Goal: Check status: Check status

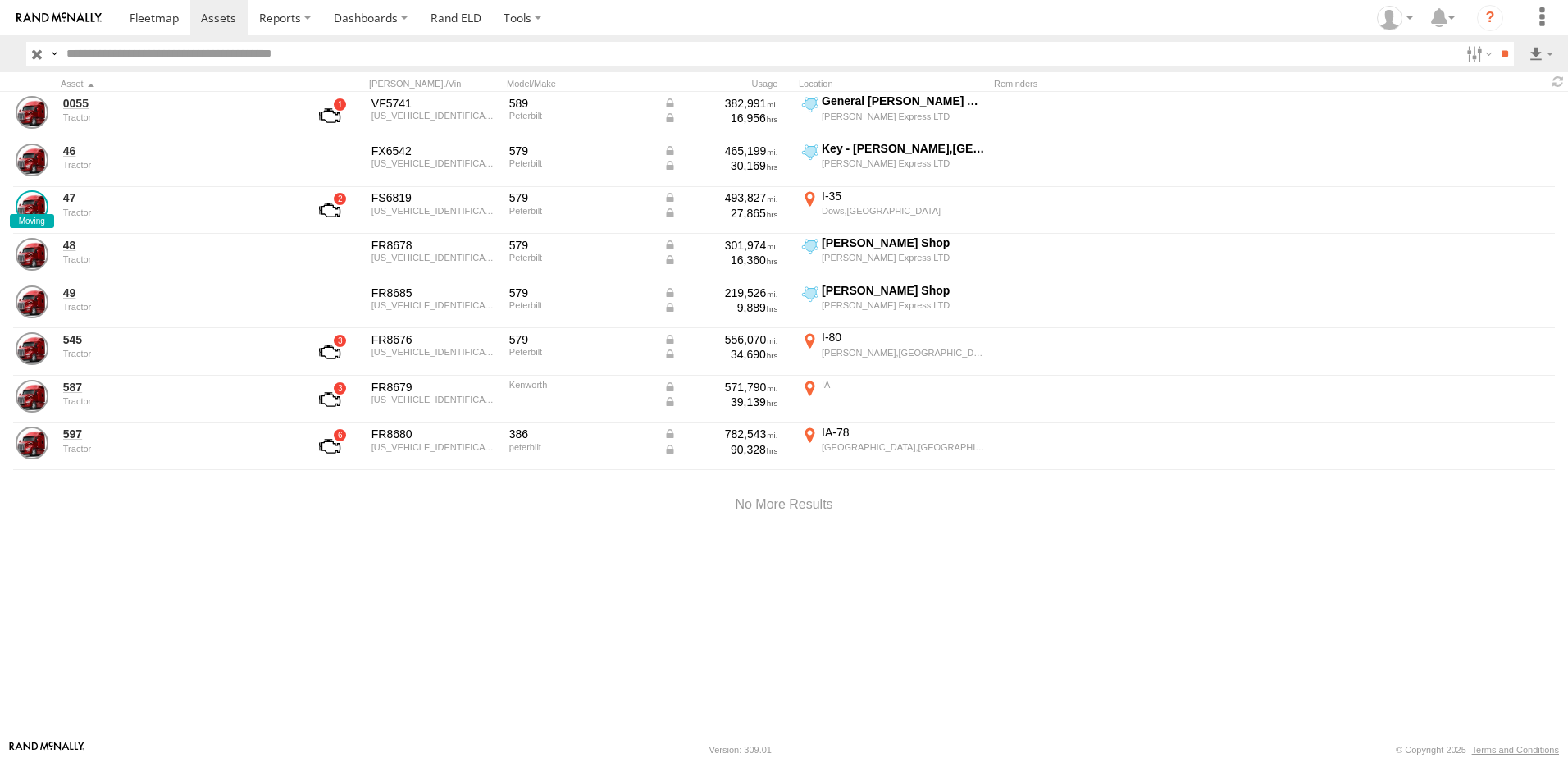
click at [0, 0] on label "×" at bounding box center [0, 0] width 0 height 0
click at [661, 533] on div at bounding box center [784, 505] width 1568 height 70
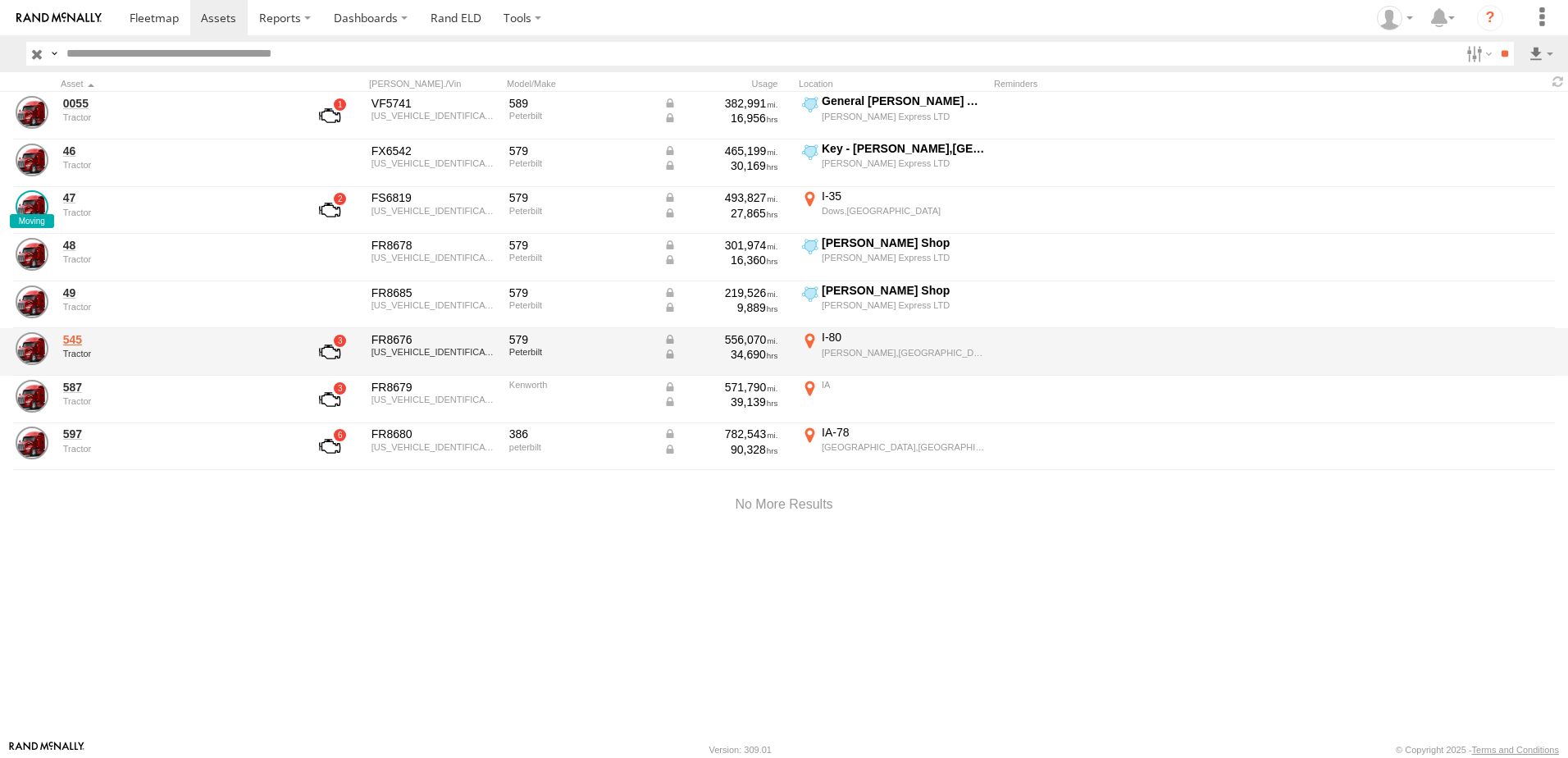
click at [72, 339] on link "545" at bounding box center [175, 339] width 225 height 15
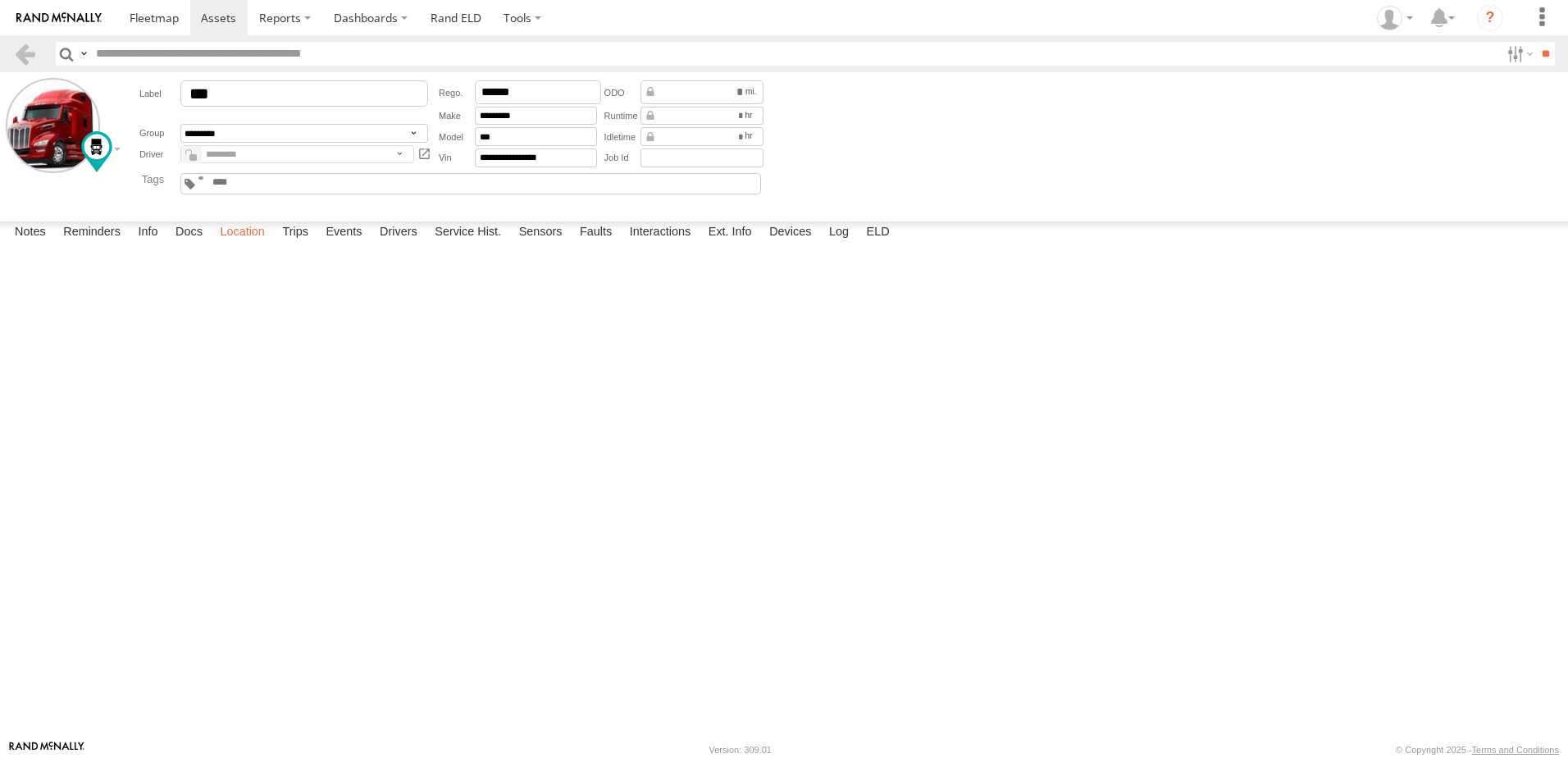
click at [248, 245] on label "Location" at bounding box center [242, 233] width 61 height 23
click at [0, 0] on span at bounding box center [0, 0] width 0 height 0
drag, startPoint x: 530, startPoint y: 369, endPoint x: 583, endPoint y: 685, distance: 320.4
click at [0, 0] on div "545 545 Tractor 182 Grinnell 41.69507 , -92.72806 East 11 17:33:49 10/02/2025" at bounding box center [0, 0] width 0 height 0
drag, startPoint x: 1025, startPoint y: 578, endPoint x: 886, endPoint y: 709, distance: 191.0
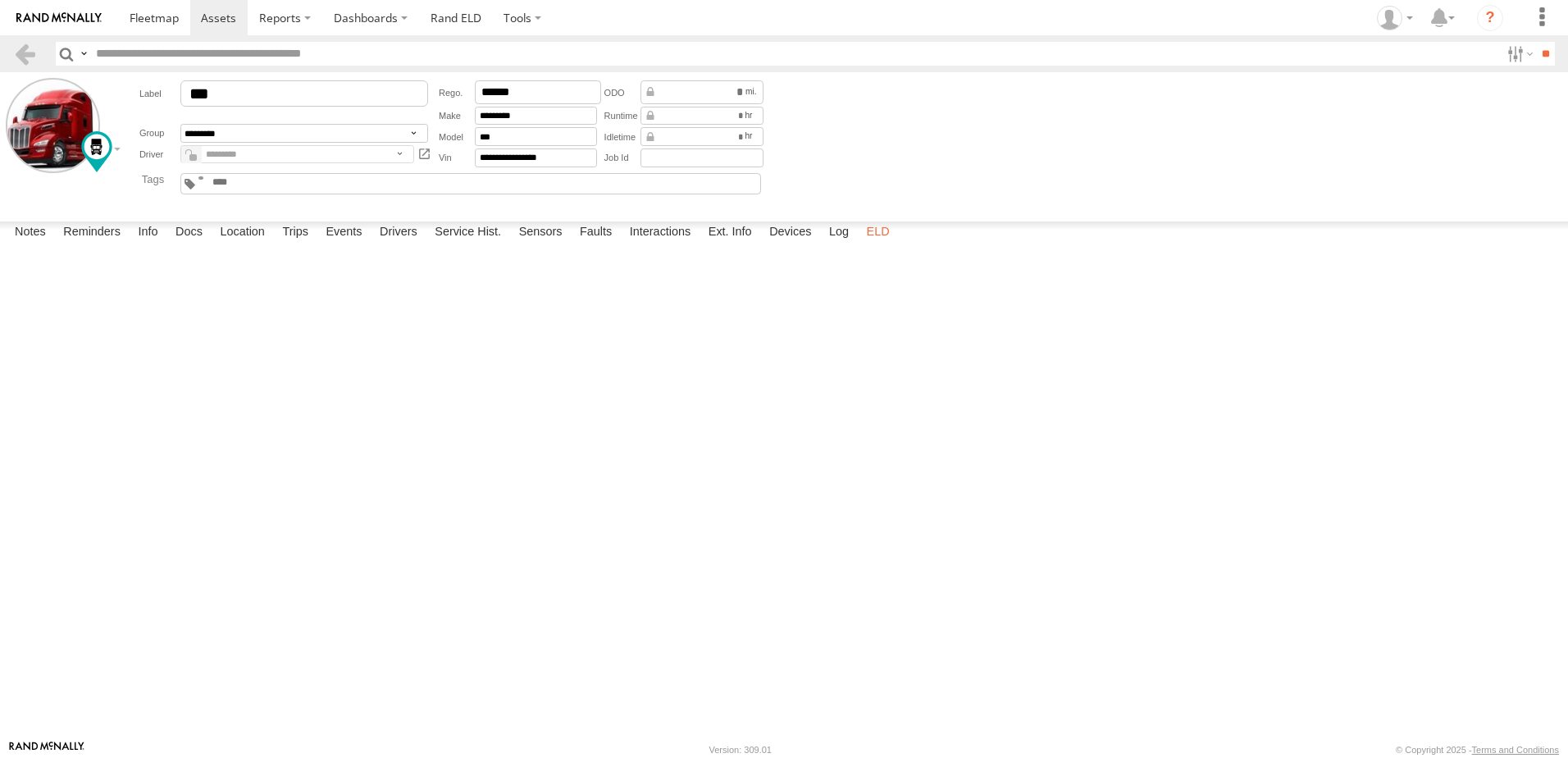
click at [886, 709] on div "Notes Details Reminders Info Docs Location Trips Events Drivers Service Hist. S…" at bounding box center [784, 480] width 1568 height 518
click at [210, 12] on span at bounding box center [218, 17] width 35 height 16
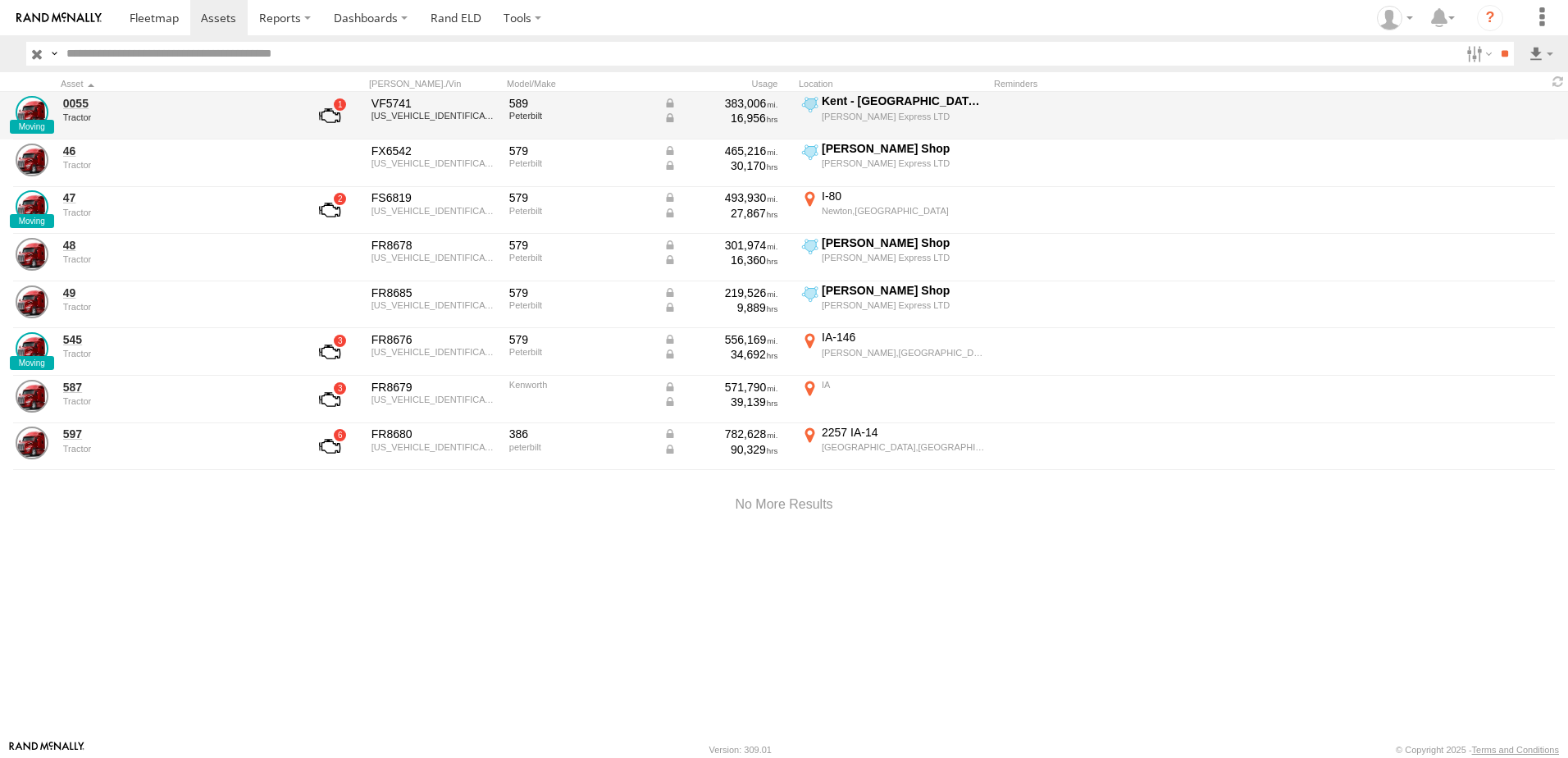
click at [74, 112] on div "0055 Tractor" at bounding box center [175, 115] width 229 height 44
click at [82, 104] on link "0055" at bounding box center [175, 104] width 225 height 15
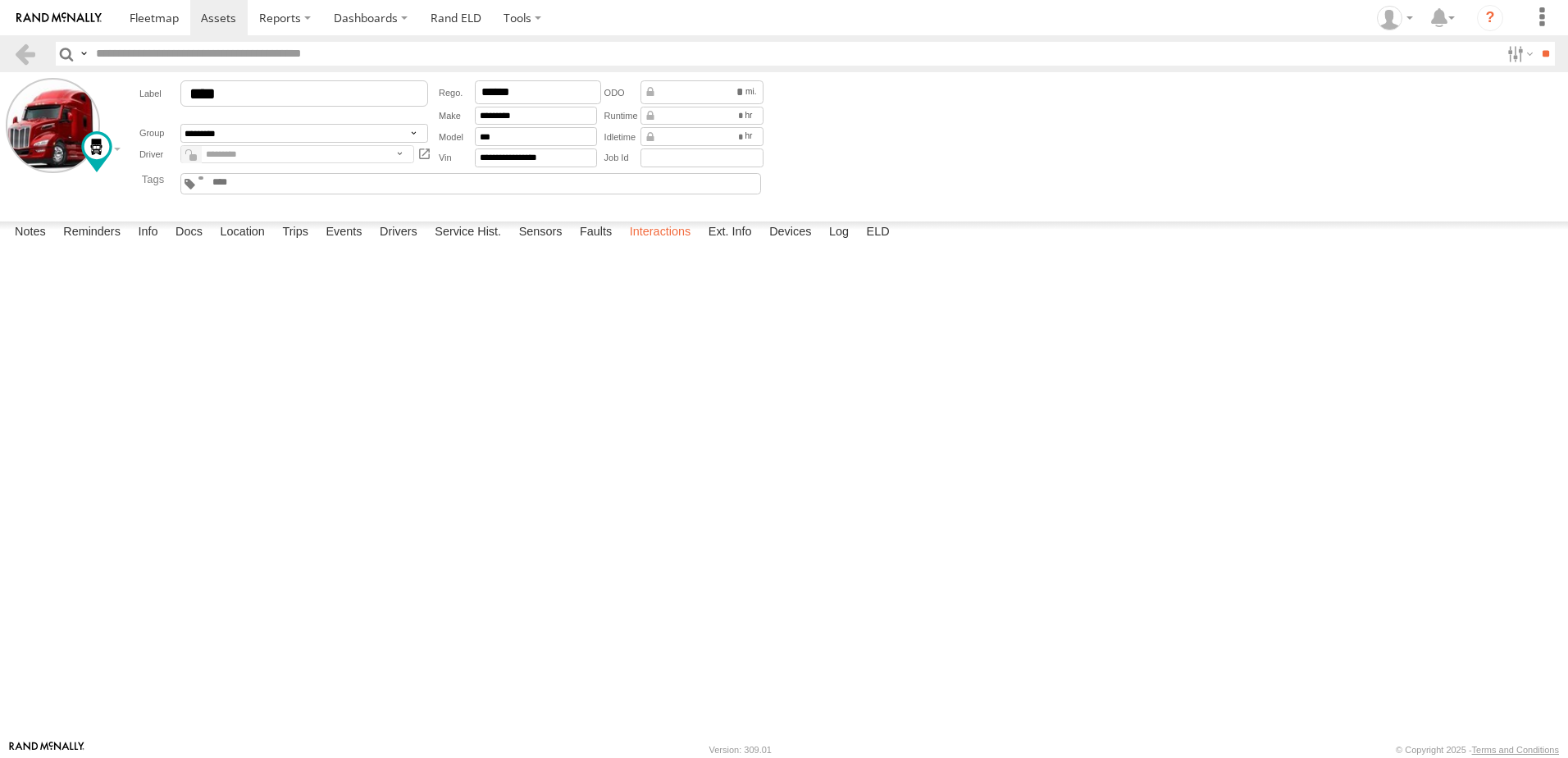
click at [677, 245] on label "Interactions" at bounding box center [660, 233] width 78 height 23
click at [678, 245] on label "Interactions" at bounding box center [660, 233] width 78 height 23
click at [672, 245] on label "Interactions" at bounding box center [660, 233] width 78 height 23
